Goal: Information Seeking & Learning: Find specific fact

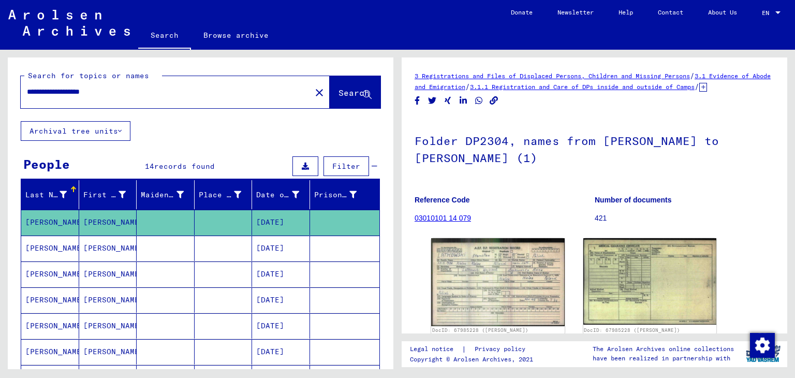
scroll to position [80, 0]
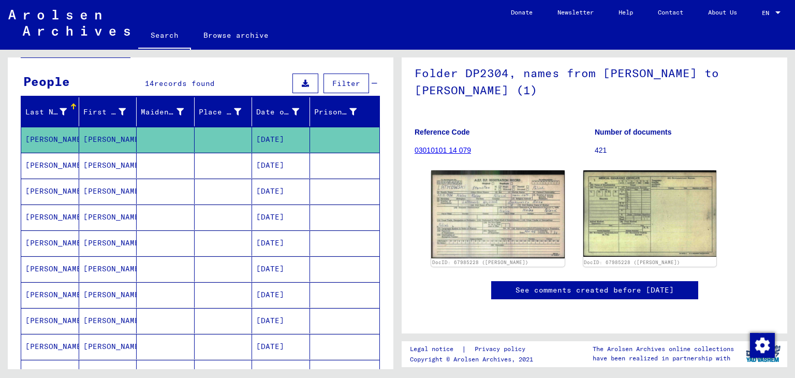
click at [176, 36] on link "Search" at bounding box center [164, 36] width 53 height 27
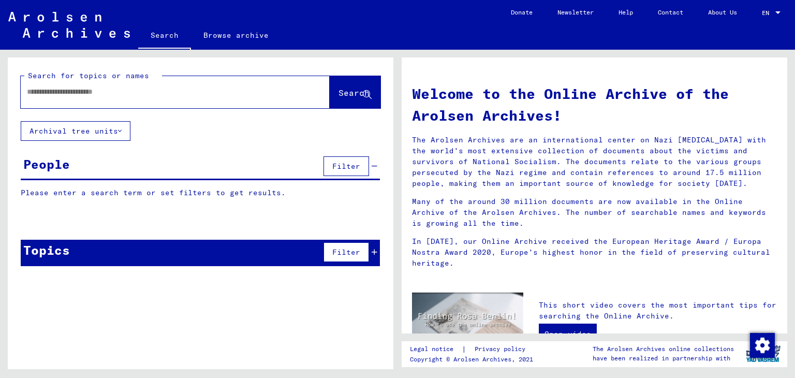
click at [149, 94] on input "text" at bounding box center [163, 91] width 272 height 11
type input "*********"
click at [339, 89] on span "Search" at bounding box center [354, 93] width 31 height 10
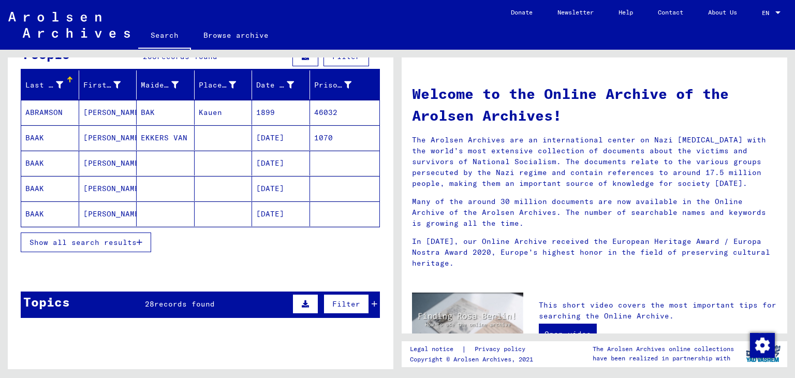
scroll to position [109, 0]
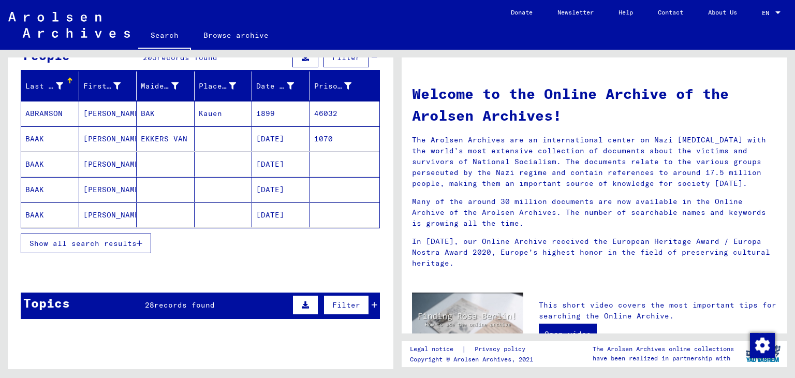
click at [135, 242] on span "Show all search results" at bounding box center [83, 243] width 107 height 9
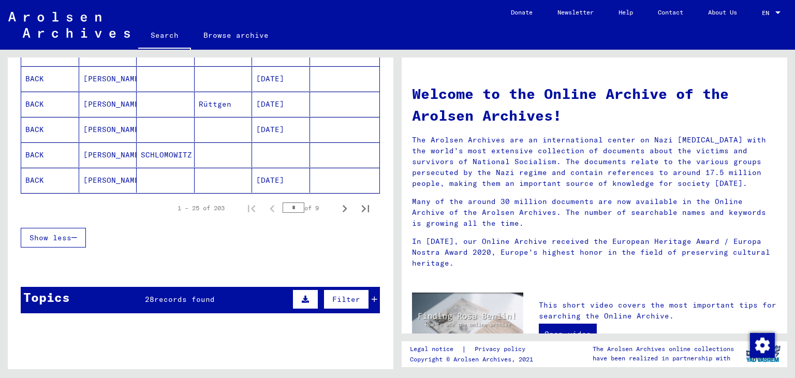
scroll to position [640, 0]
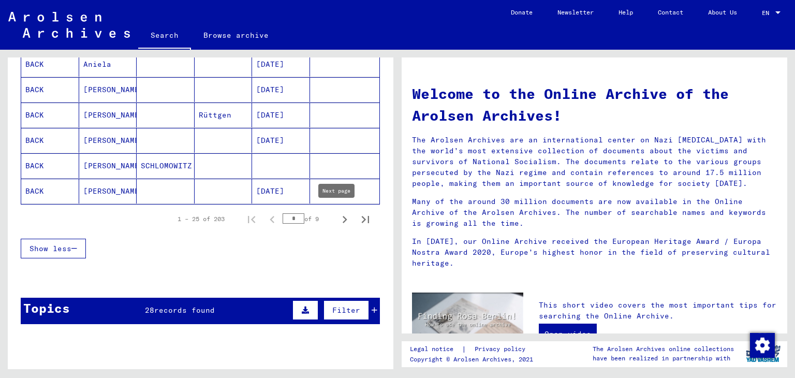
click at [338, 217] on icon "Next page" at bounding box center [345, 219] width 14 height 14
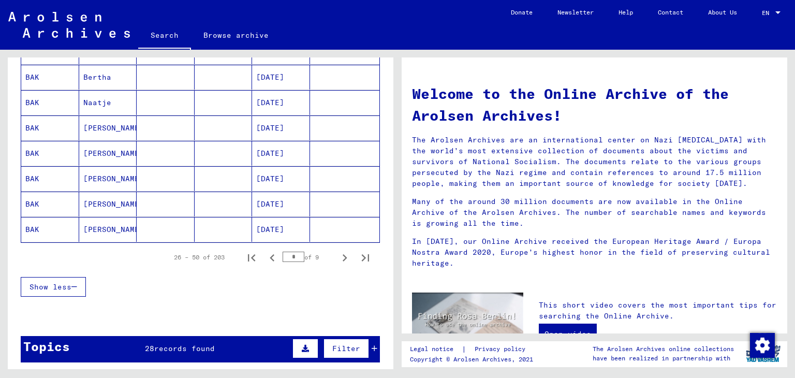
scroll to position [609, 0]
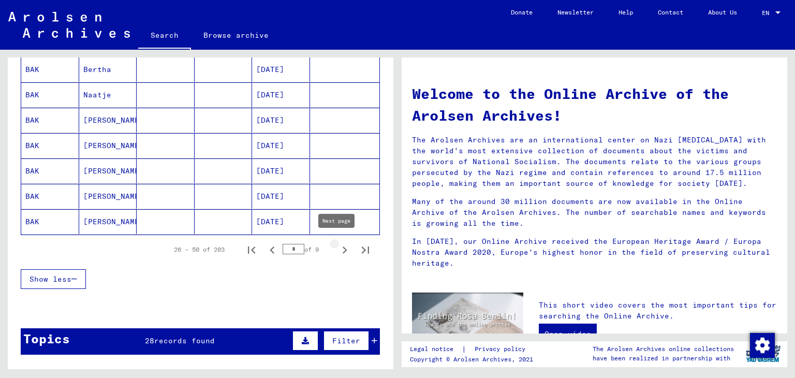
click at [339, 248] on icon "Next page" at bounding box center [345, 250] width 14 height 14
type input "*"
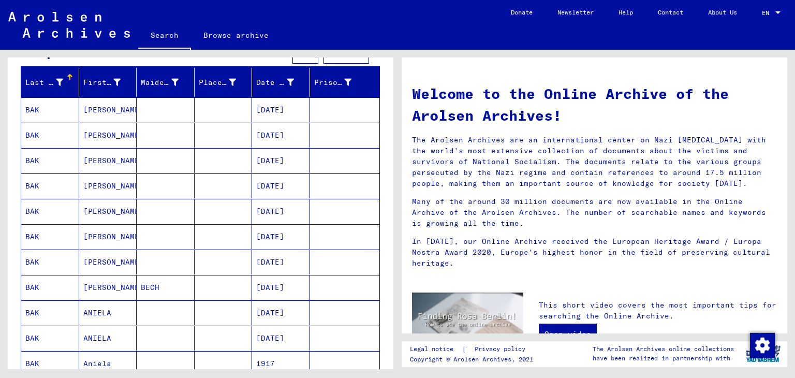
scroll to position [0, 0]
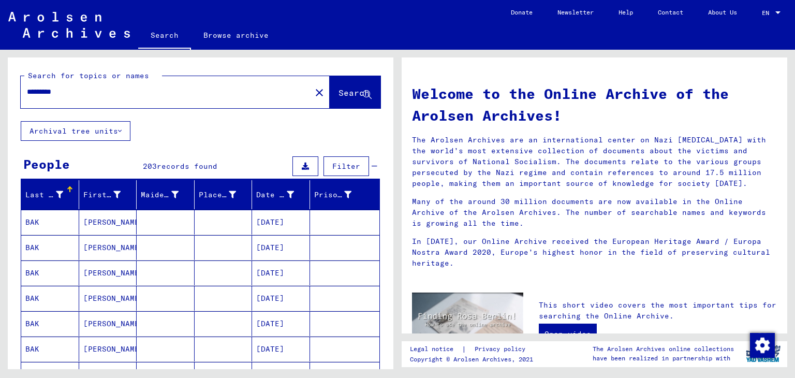
drag, startPoint x: 93, startPoint y: 93, endPoint x: 50, endPoint y: 91, distance: 43.0
click at [50, 91] on input "*********" at bounding box center [163, 91] width 272 height 11
type input "**********"
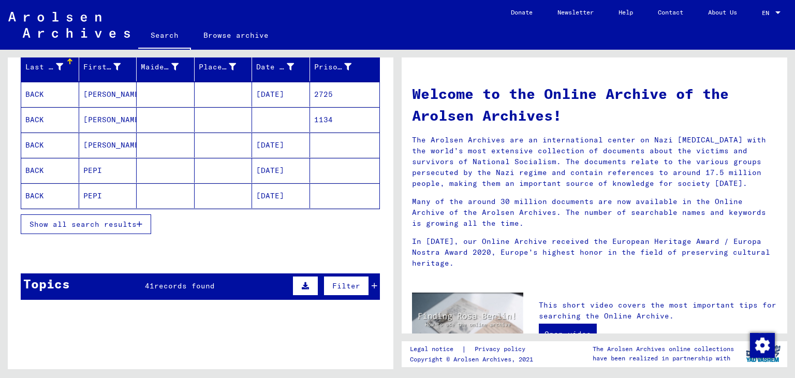
scroll to position [127, 0]
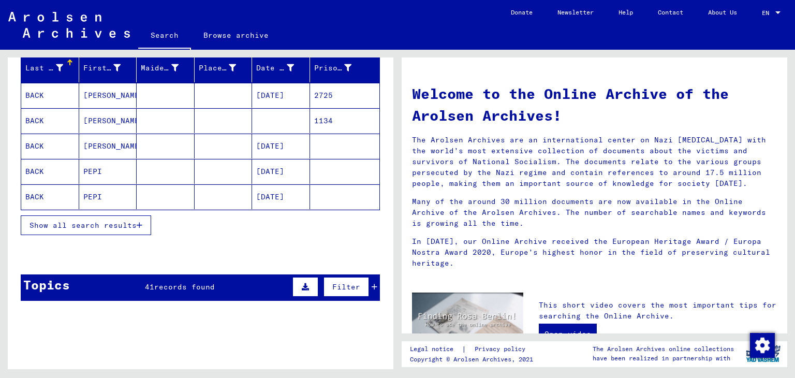
click at [140, 222] on icon "button" at bounding box center [140, 225] width 6 height 7
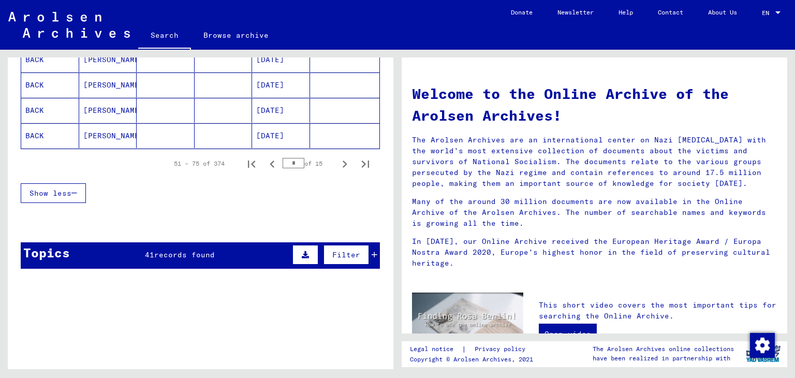
scroll to position [687, 0]
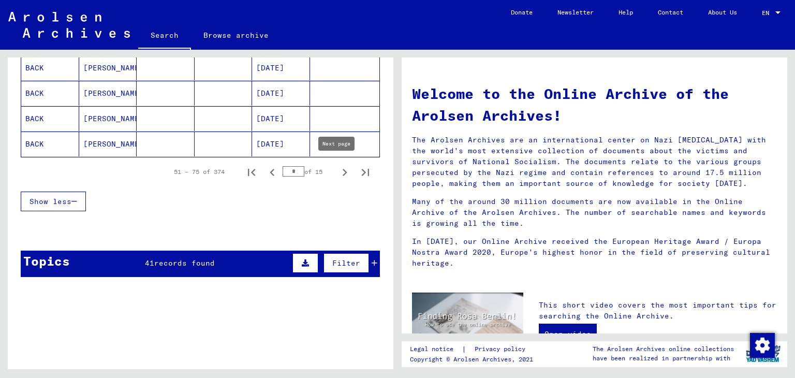
click at [343, 171] on icon "Next page" at bounding box center [345, 172] width 5 height 7
type input "*"
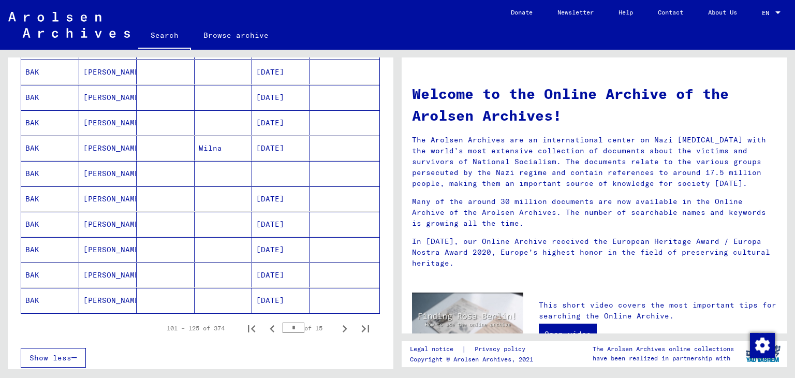
scroll to position [529, 0]
